Goal: Communication & Community: Connect with others

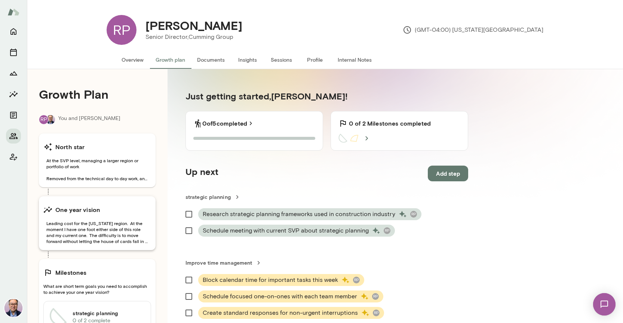
scroll to position [72, 0]
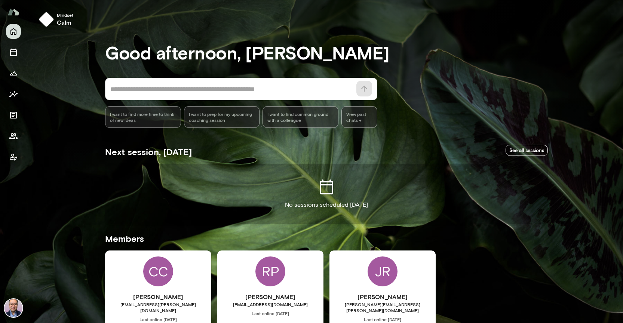
scroll to position [37, 0]
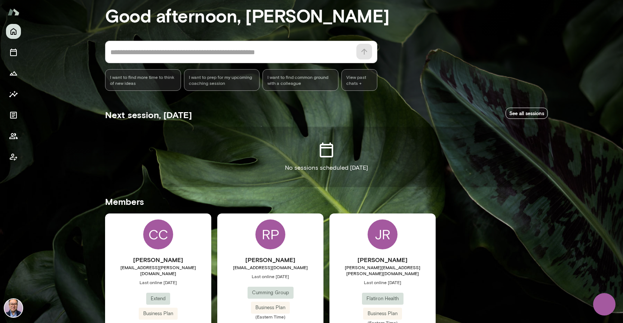
click at [173, 259] on h6 "[PERSON_NAME]" at bounding box center [158, 260] width 106 height 9
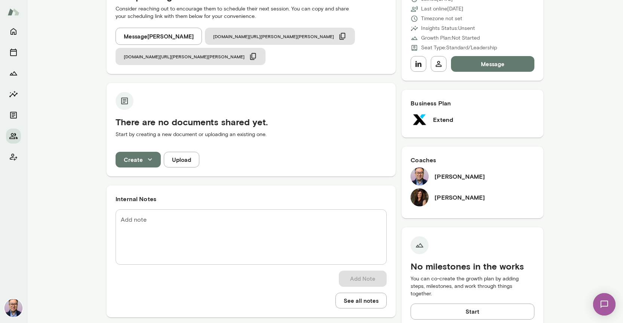
scroll to position [120, 0]
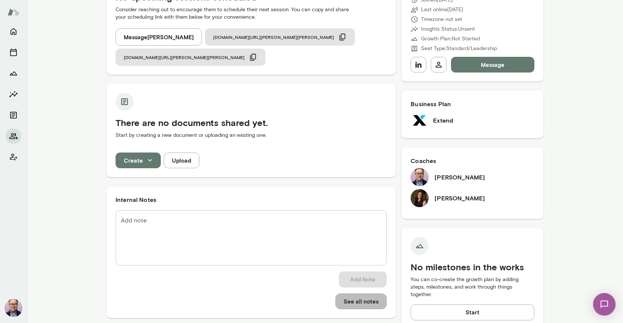
click at [354, 294] on button "See all notes" at bounding box center [361, 302] width 51 height 16
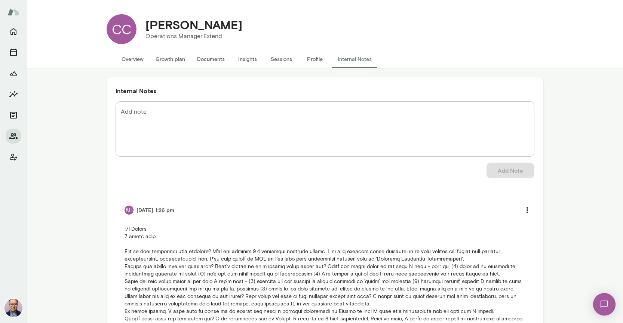
scroll to position [1, 0]
drag, startPoint x: 187, startPoint y: 22, endPoint x: 166, endPoint y: 23, distance: 21.3
click at [142, 22] on div "[PERSON_NAME]" at bounding box center [194, 24] width 109 height 14
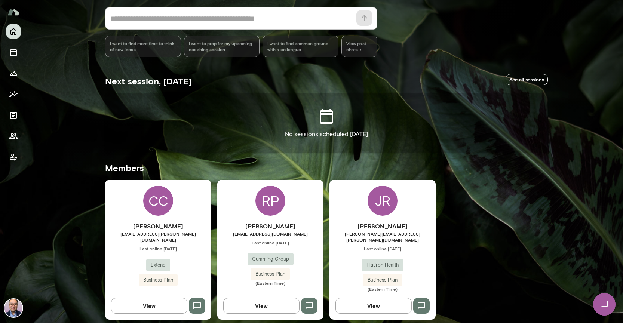
scroll to position [70, 0]
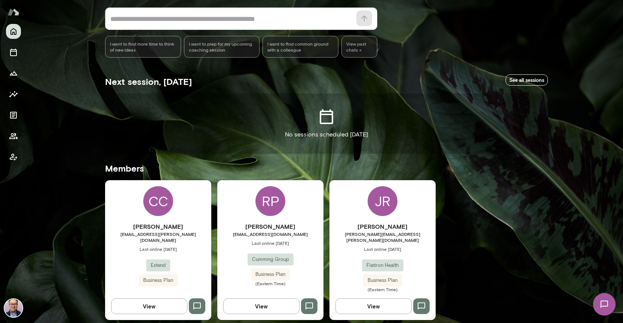
click at [284, 274] on span "Business Plan" at bounding box center [270, 274] width 39 height 7
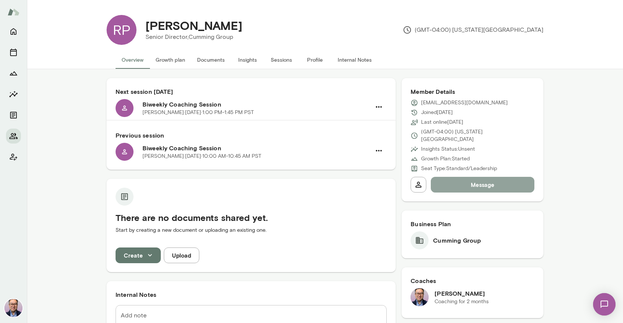
click at [464, 183] on button "Message" at bounding box center [483, 185] width 104 height 16
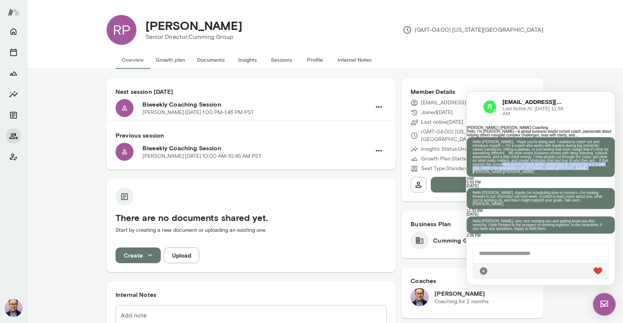
scroll to position [186, 0]
drag, startPoint x: 555, startPoint y: 205, endPoint x: 579, endPoint y: 182, distance: 32.5
click at [579, 174] on p "Hello Reuben, Hope you’re doing well. I wanted to reach out and introduce mysel…" at bounding box center [541, 157] width 136 height 34
copy p "would love to connect for a 1:1 with you - here’s my availability: https://cal.…"
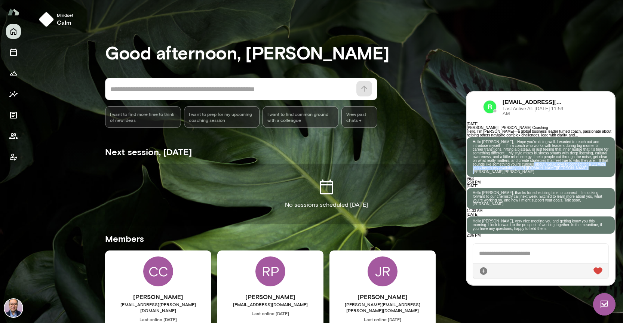
scroll to position [0, 0]
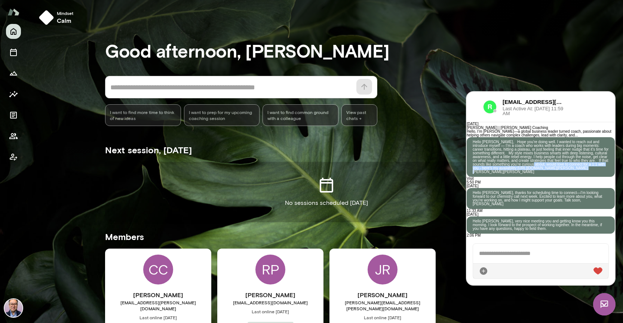
click at [181, 269] on div "CC Christie Currie christie.currie@extend.com Last online September 11 Extend B…" at bounding box center [158, 319] width 106 height 140
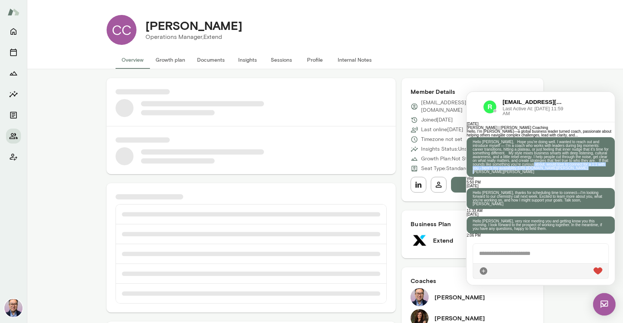
click at [607, 300] on img at bounding box center [604, 304] width 22 height 22
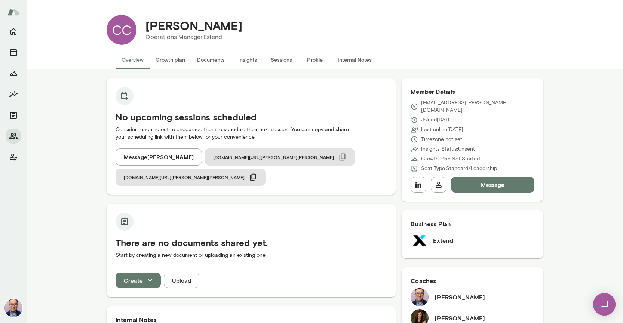
scroll to position [1, 0]
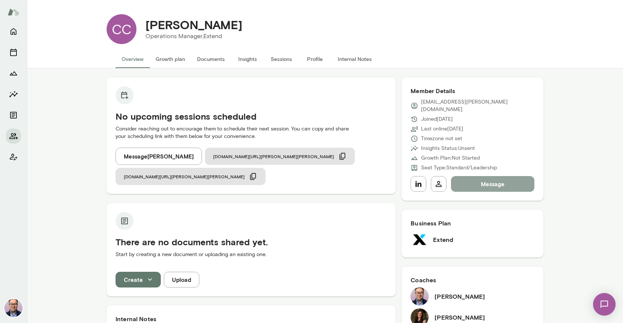
click at [512, 176] on button "Message" at bounding box center [492, 184] width 83 height 16
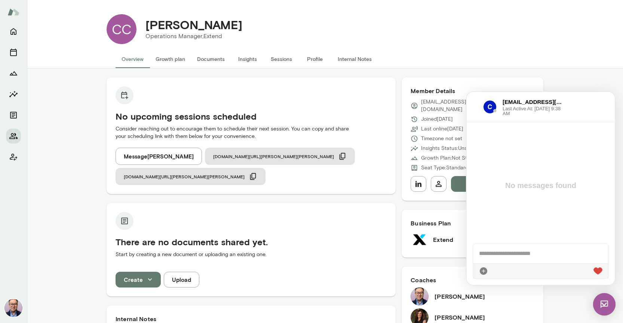
scroll to position [0, 0]
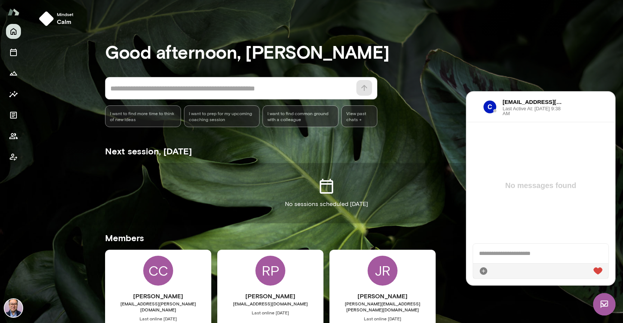
click at [273, 272] on div "RP" at bounding box center [271, 271] width 30 height 30
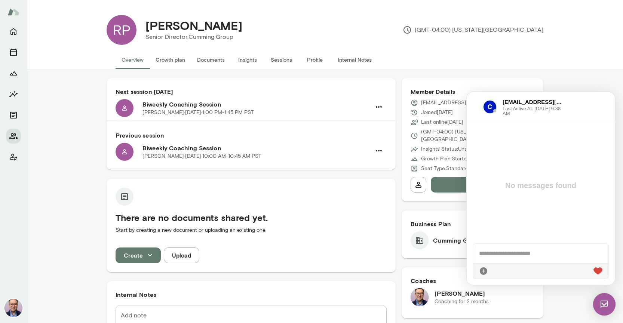
drag, startPoint x: 604, startPoint y: 304, endPoint x: 597, endPoint y: 295, distance: 11.7
click at [604, 303] on img at bounding box center [604, 304] width 22 height 22
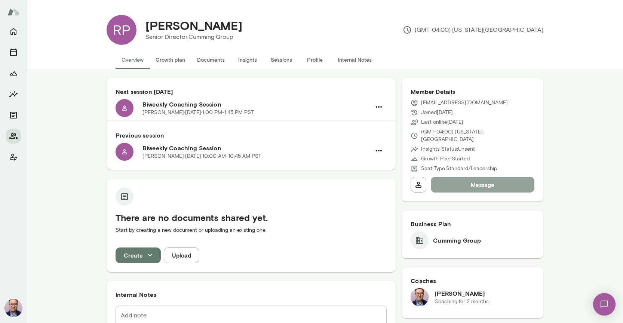
click at [490, 177] on button "Message" at bounding box center [483, 185] width 104 height 16
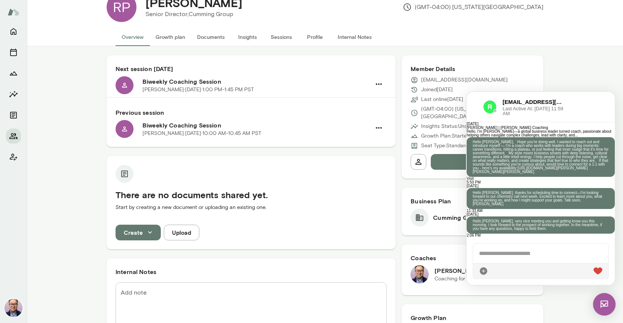
scroll to position [23, 0]
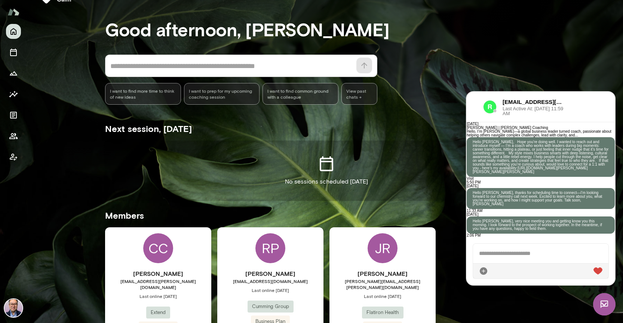
click at [174, 256] on div "CC Christie Currie christie.currie@extend.com Last online September 11 Extend B…" at bounding box center [158, 297] width 106 height 140
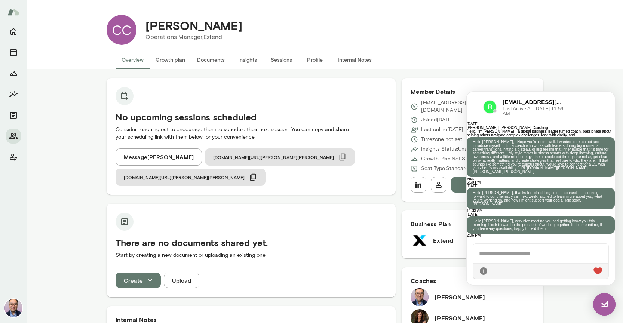
scroll to position [0, 0]
drag, startPoint x: 147, startPoint y: 25, endPoint x: 226, endPoint y: 21, distance: 79.0
click at [226, 21] on h4 "Christie Currie" at bounding box center [194, 25] width 97 height 14
click at [607, 303] on img at bounding box center [604, 304] width 22 height 22
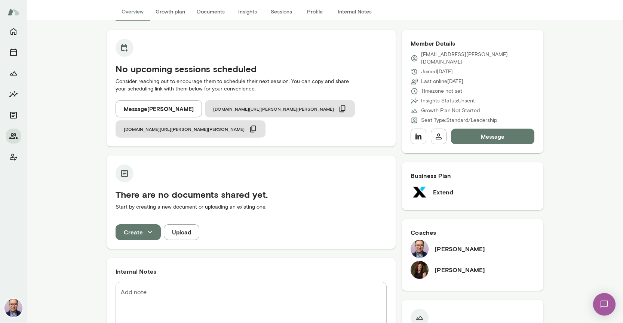
scroll to position [38, 0]
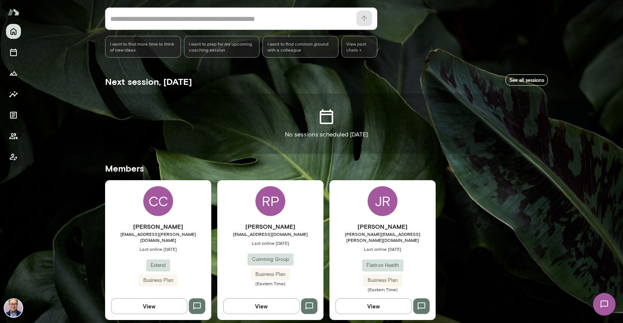
click at [308, 302] on icon "button" at bounding box center [309, 306] width 9 height 9
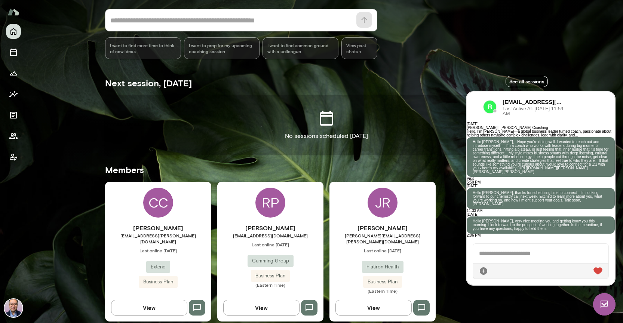
scroll to position [222, 0]
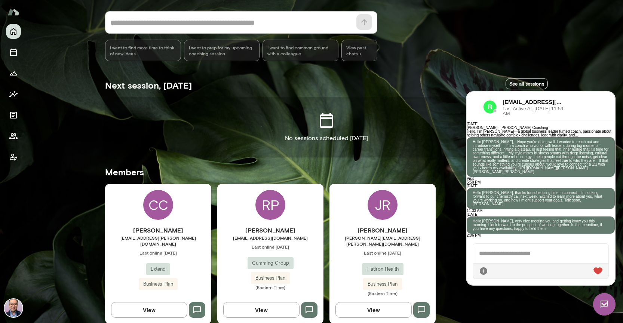
click at [194, 306] on icon "button" at bounding box center [196, 309] width 7 height 7
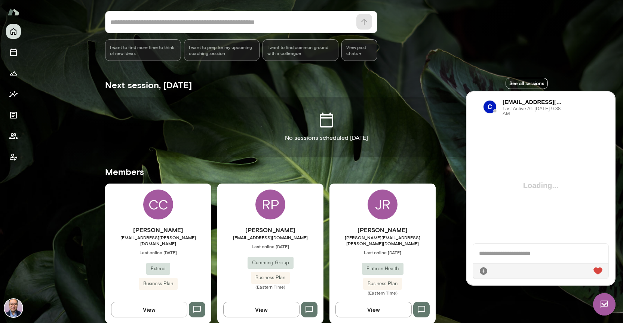
scroll to position [71, 0]
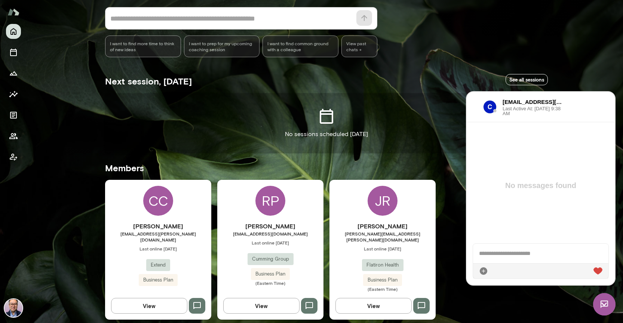
click at [491, 256] on div at bounding box center [540, 253] width 135 height 19
paste div
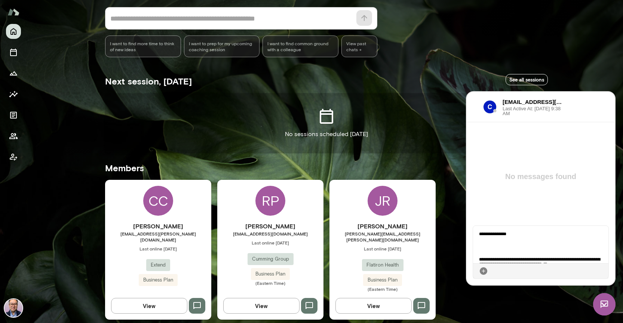
scroll to position [0, 0]
click at [498, 248] on p at bounding box center [540, 247] width 123 height 5
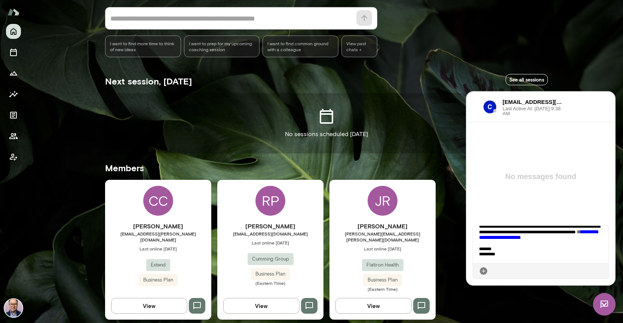
scroll to position [80, 0]
click at [603, 271] on icon at bounding box center [603, 271] width 0 height 0
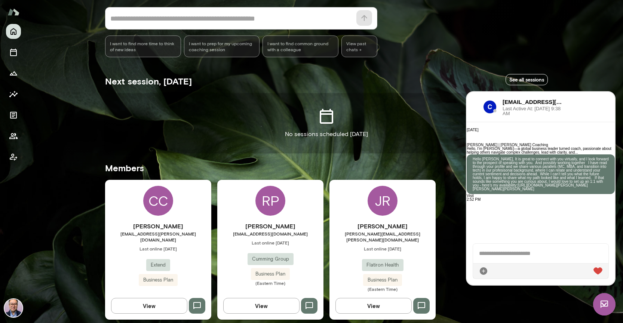
scroll to position [0, 0]
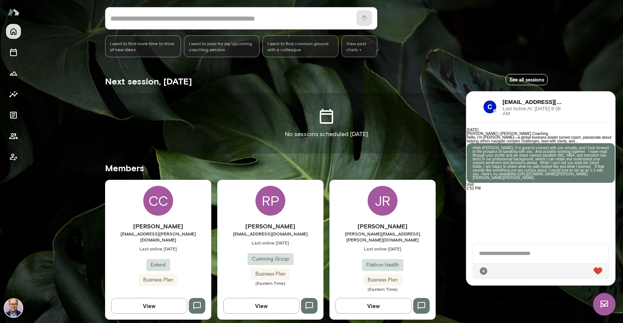
click at [585, 81] on div "Mindset calm Good afternoon, Valentin * ​ ​ I want to find more time to think o…" at bounding box center [325, 129] width 596 height 400
